Goal: Task Accomplishment & Management: Complete application form

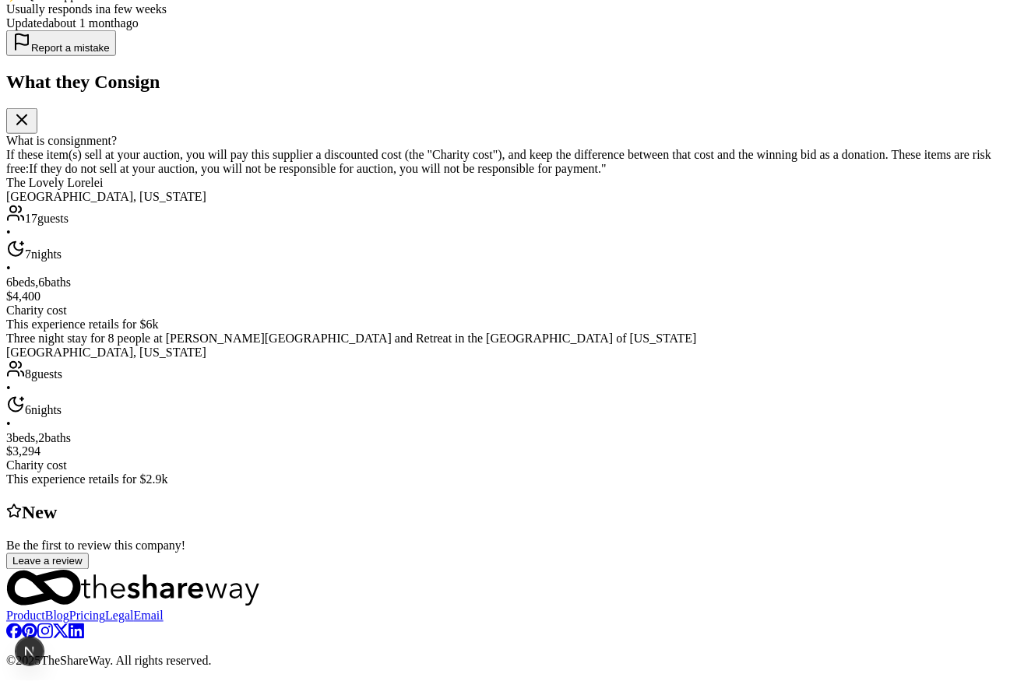
scroll to position [542, 0]
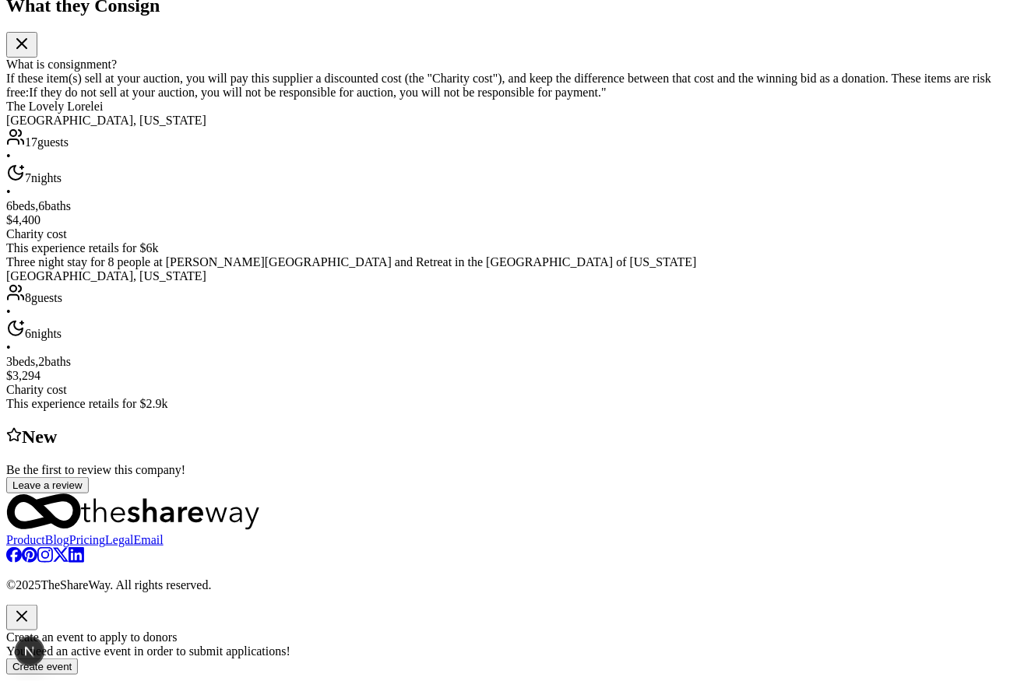
click at [78, 659] on button "Create event" at bounding box center [42, 667] width 72 height 16
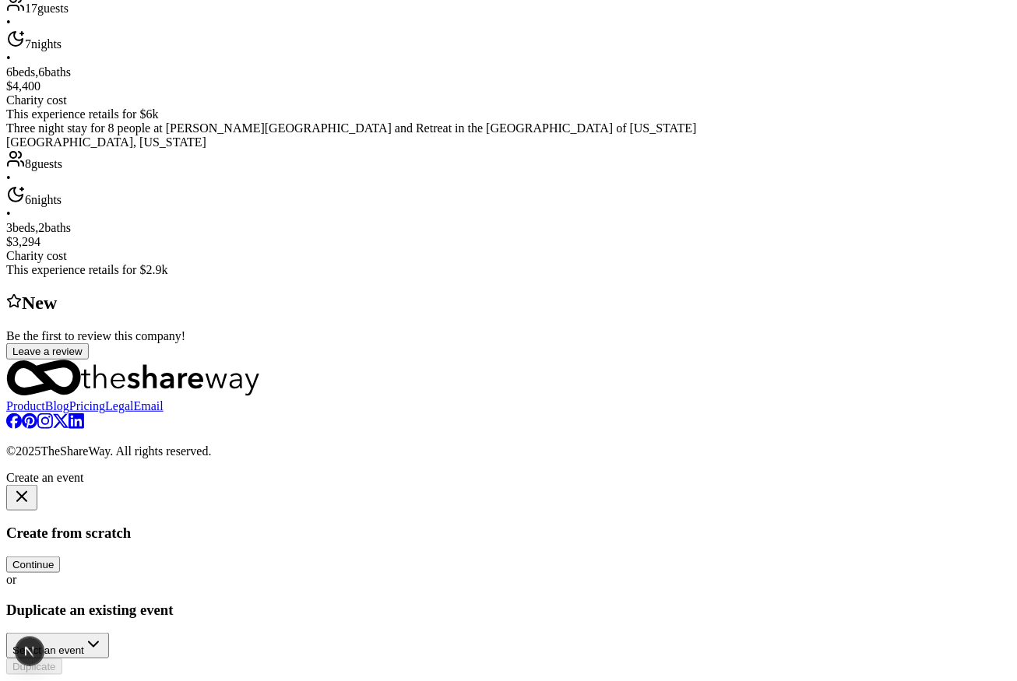
click at [60, 557] on button "Continue" at bounding box center [33, 565] width 54 height 16
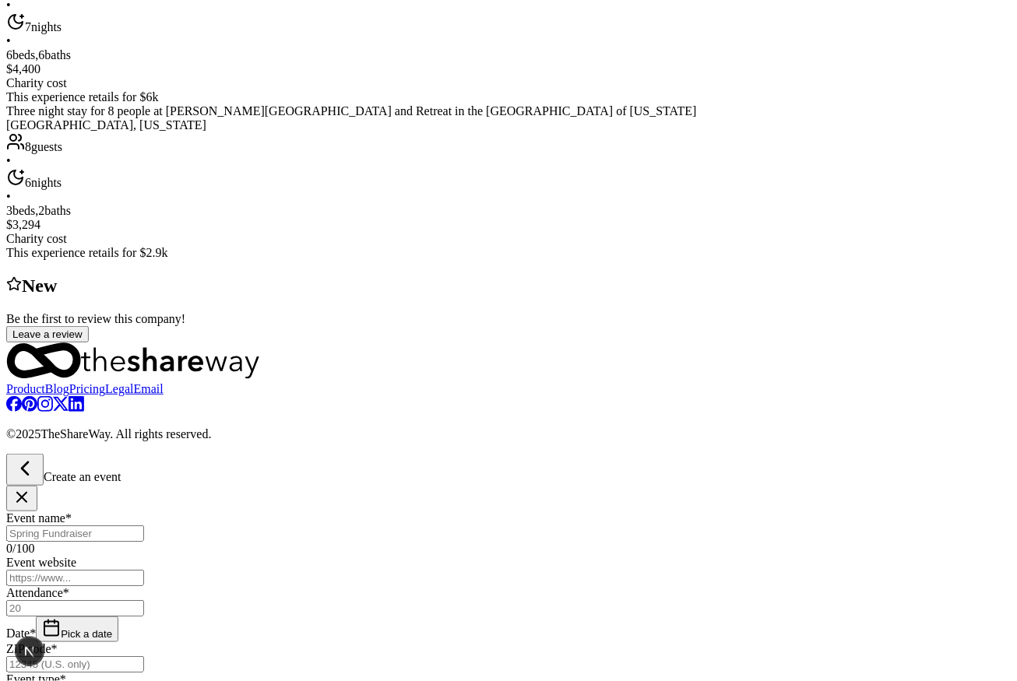
click at [144, 525] on input "Event name *" at bounding box center [75, 533] width 138 height 16
click at [28, 462] on icon "button" at bounding box center [25, 468] width 6 height 12
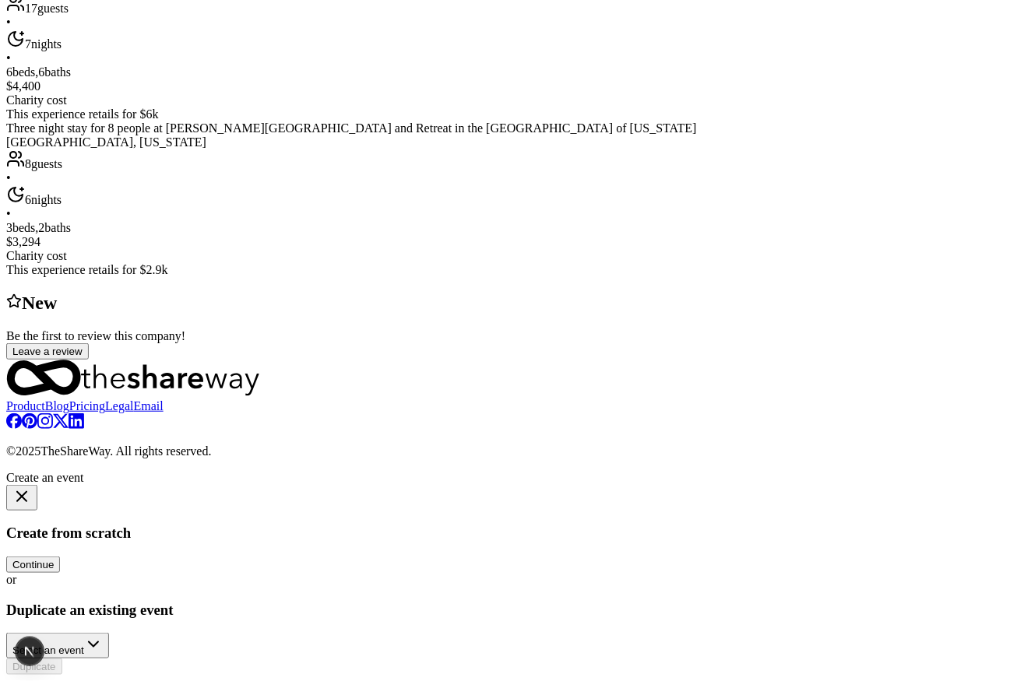
click at [84, 645] on span "Select an event" at bounding box center [48, 651] width 72 height 12
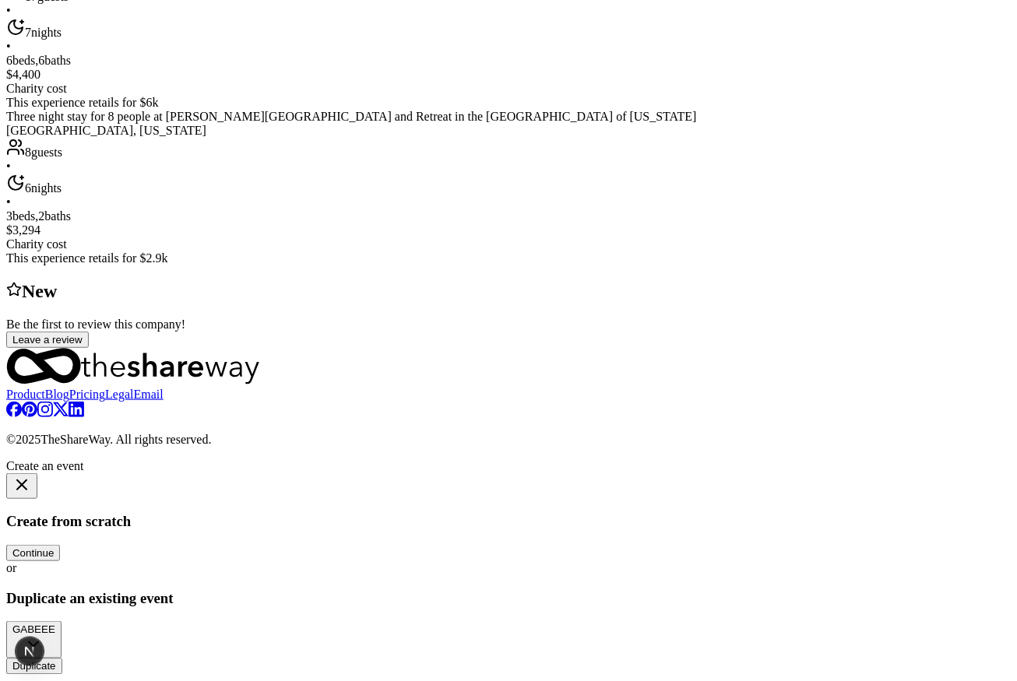
click at [62, 659] on button "Duplicate" at bounding box center [34, 667] width 56 height 16
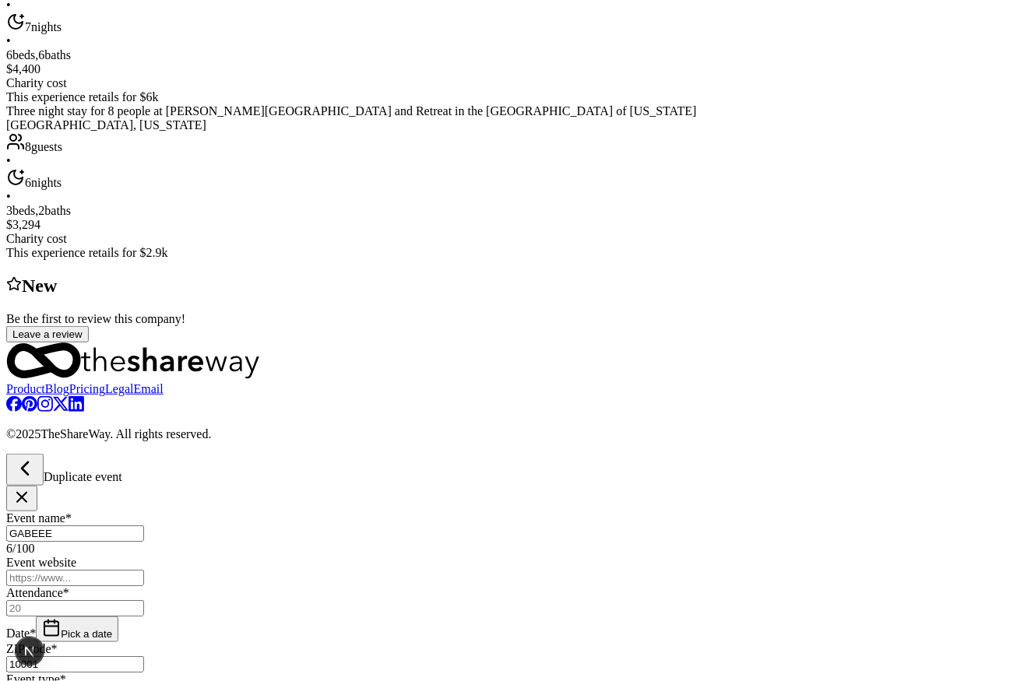
click at [118, 617] on button "Pick a date" at bounding box center [77, 630] width 83 height 26
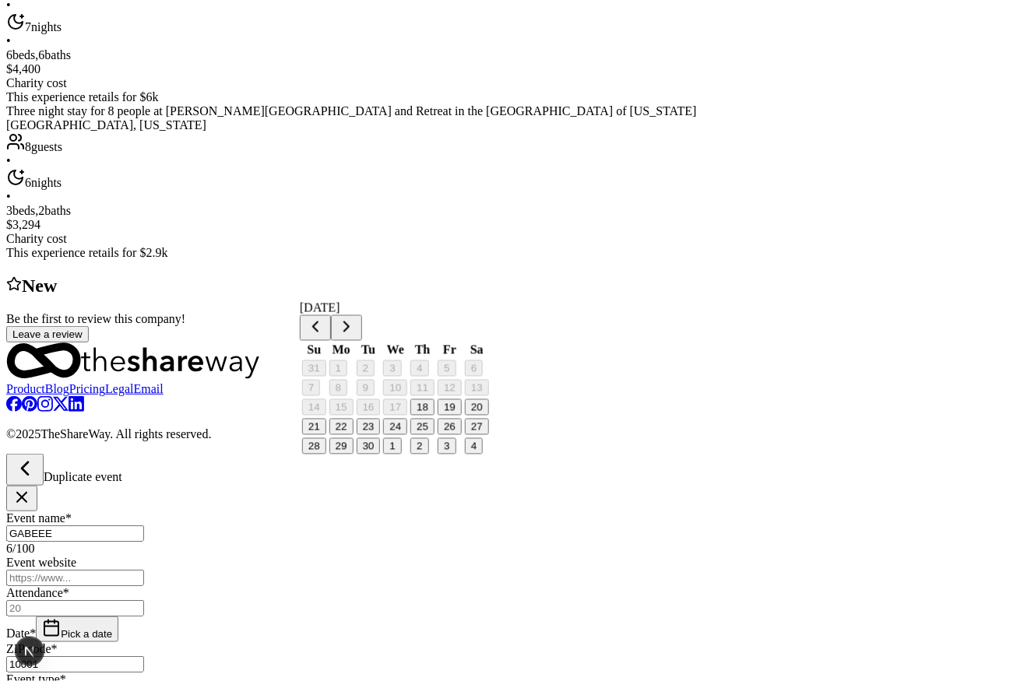
click at [428, 435] on button "25" at bounding box center [422, 427] width 24 height 16
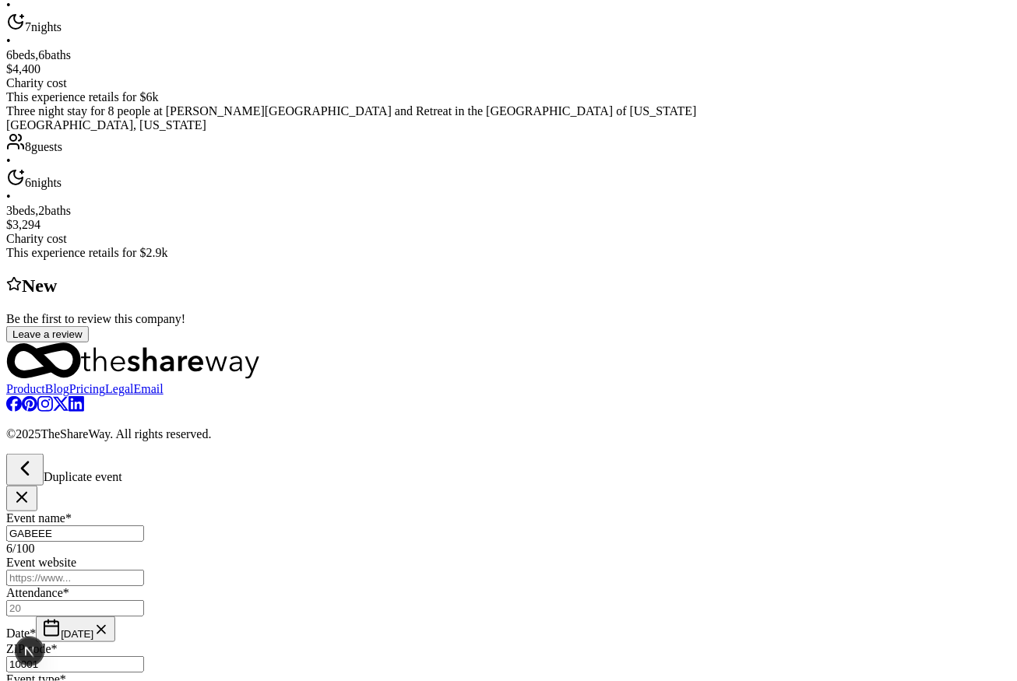
scroll to position [0, 0]
click at [144, 600] on input "Attendance *" at bounding box center [75, 608] width 138 height 16
type input "33"
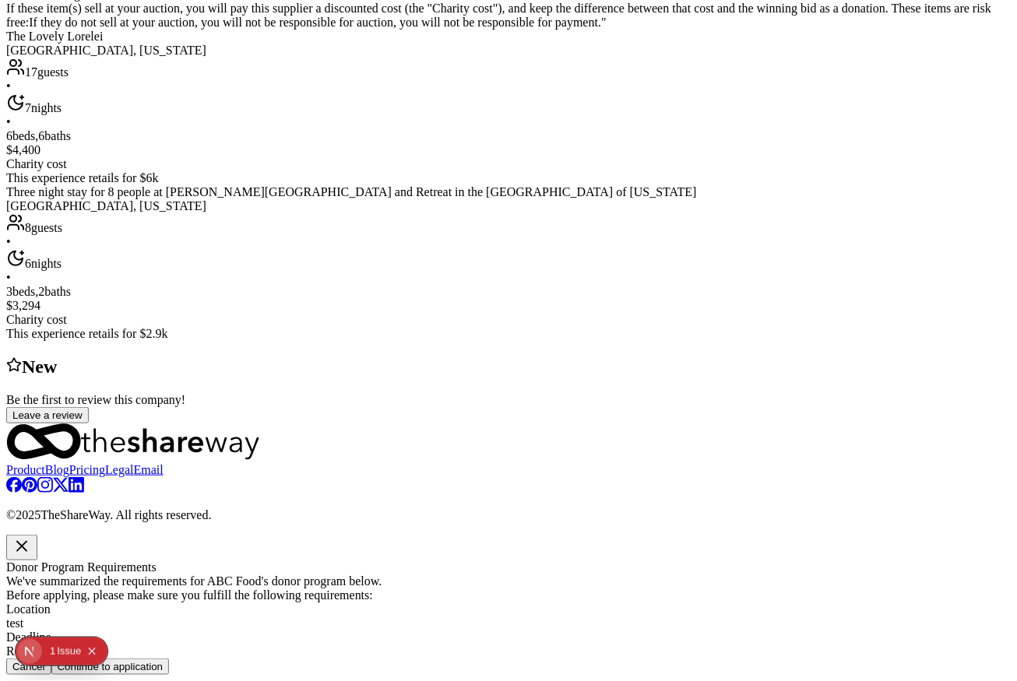
click at [170, 659] on button "Continue to application" at bounding box center [110, 667] width 118 height 16
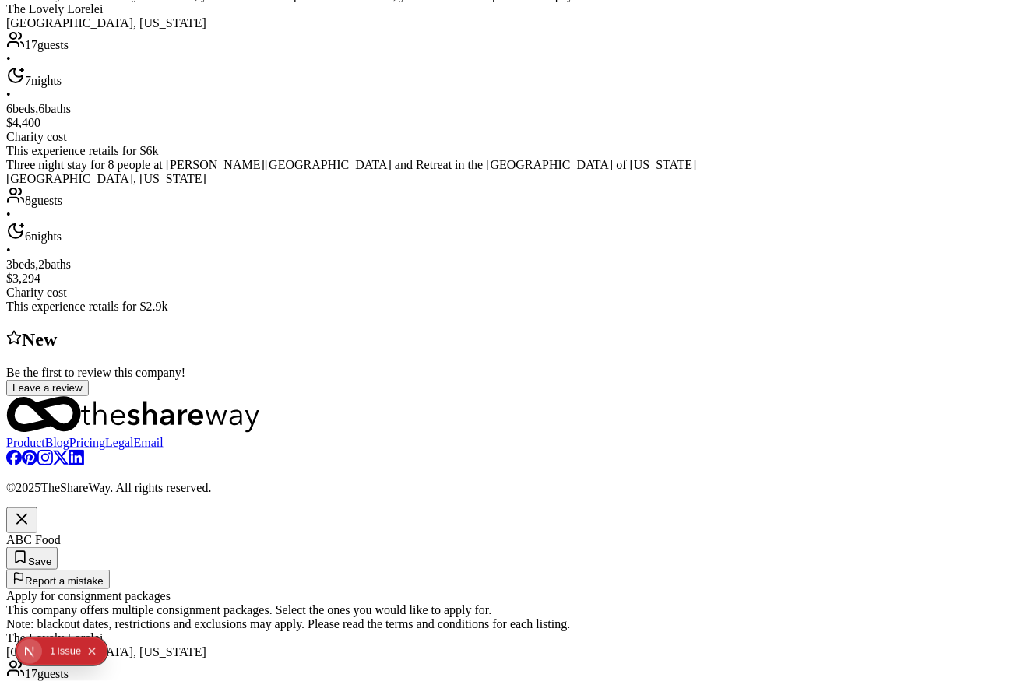
click at [31, 510] on icon "button" at bounding box center [21, 519] width 19 height 19
